Goal: Task Accomplishment & Management: Use online tool/utility

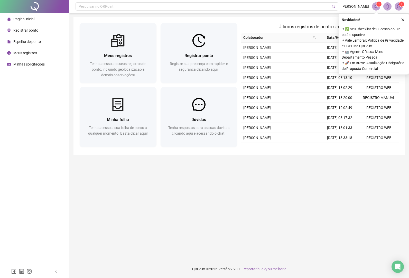
click at [30, 30] on span "Registrar ponto" at bounding box center [25, 30] width 25 height 4
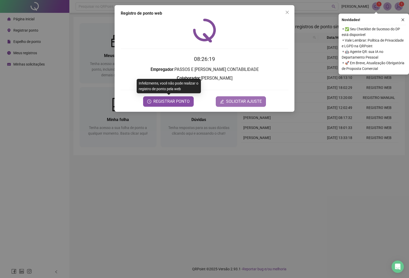
click at [160, 104] on span "REGISTRAR PONTO" at bounding box center [171, 101] width 36 height 6
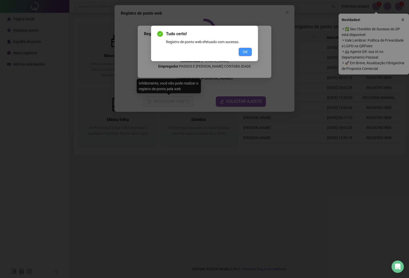
click at [246, 55] on button "OK" at bounding box center [245, 52] width 13 height 8
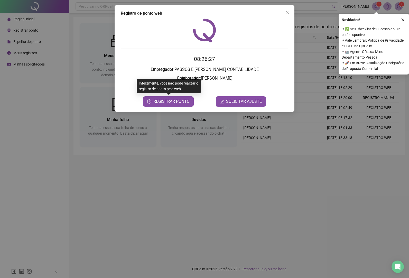
click at [288, 11] on icon "close" at bounding box center [287, 12] width 4 height 4
